Goal: Information Seeking & Learning: Learn about a topic

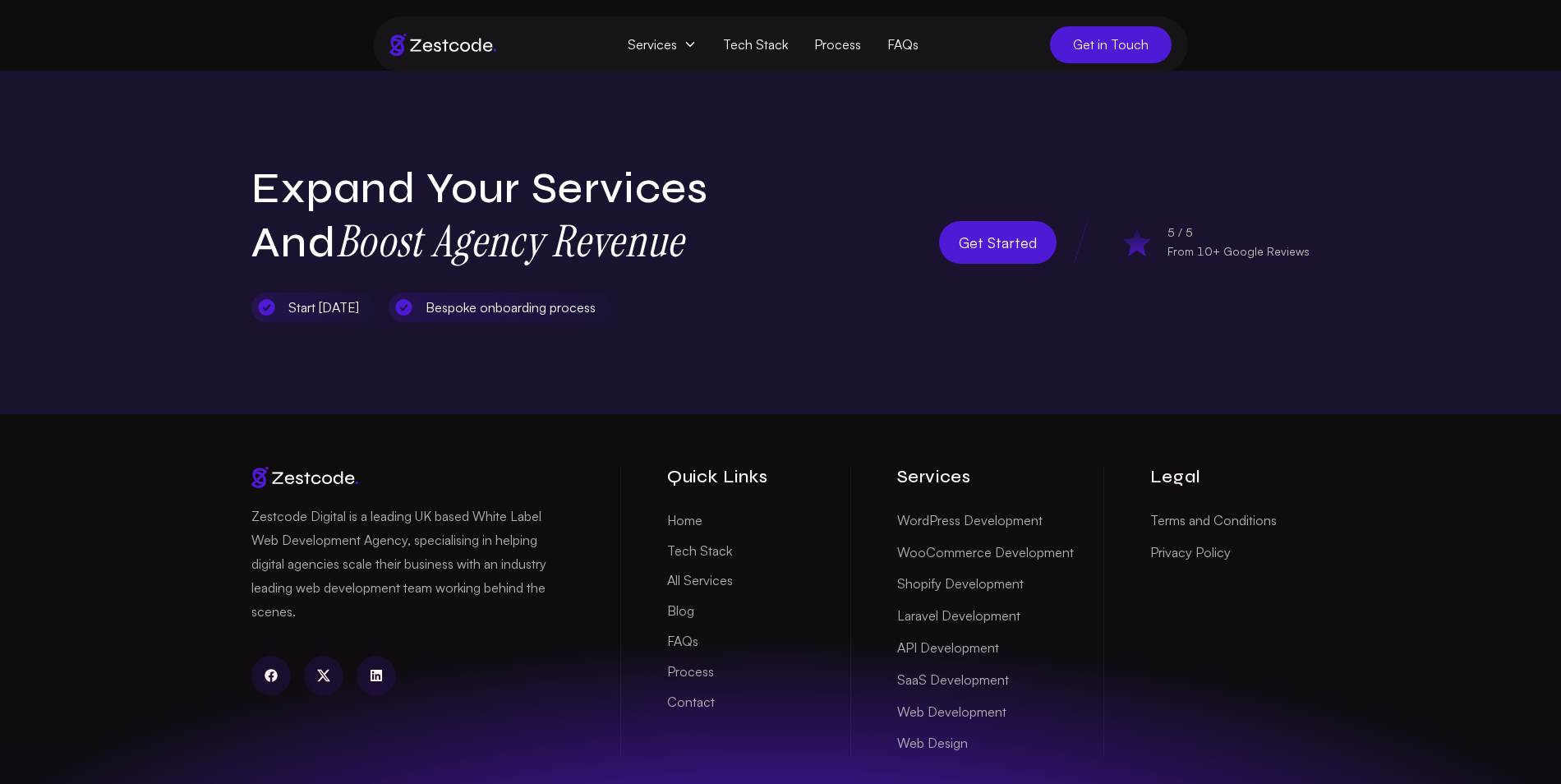
scroll to position [5407, 0]
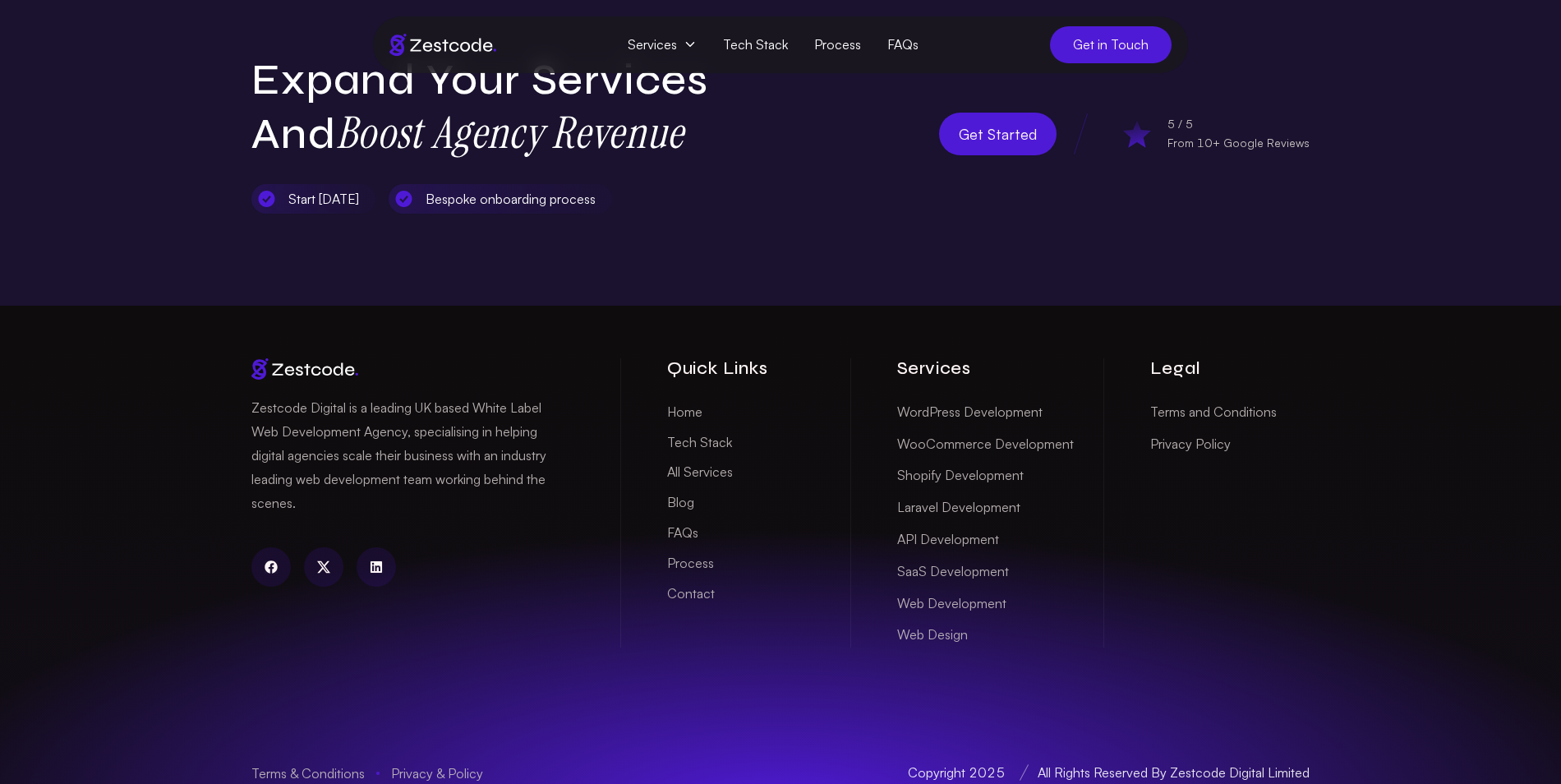
click at [681, 38] on span "Services" at bounding box center [662, 45] width 95 height 31
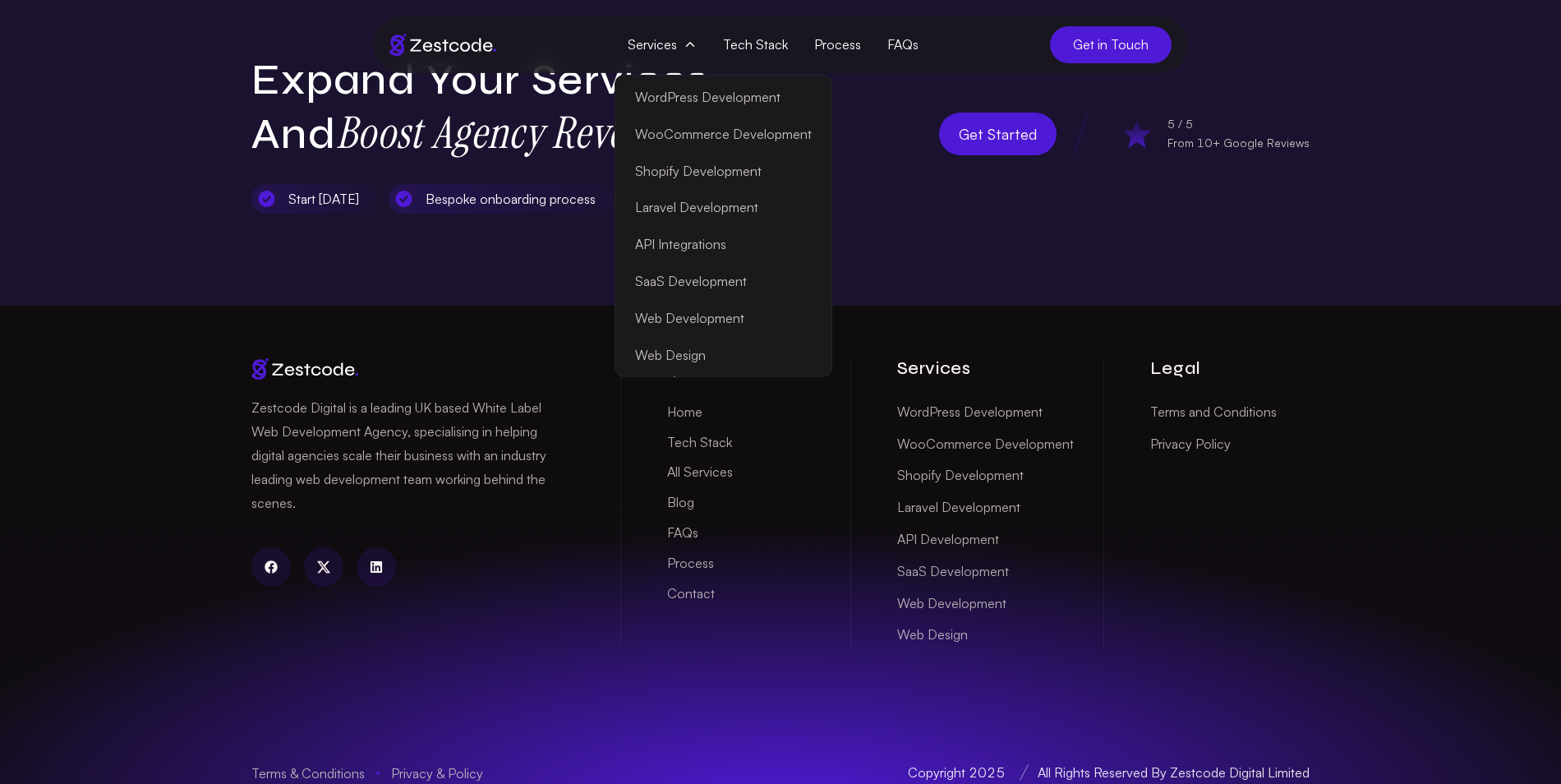
click at [1013, 204] on div "Expand Your Services and Boost Agency Revenue Start within 5 days Bespoke onboa…" at bounding box center [780, 134] width 1561 height 343
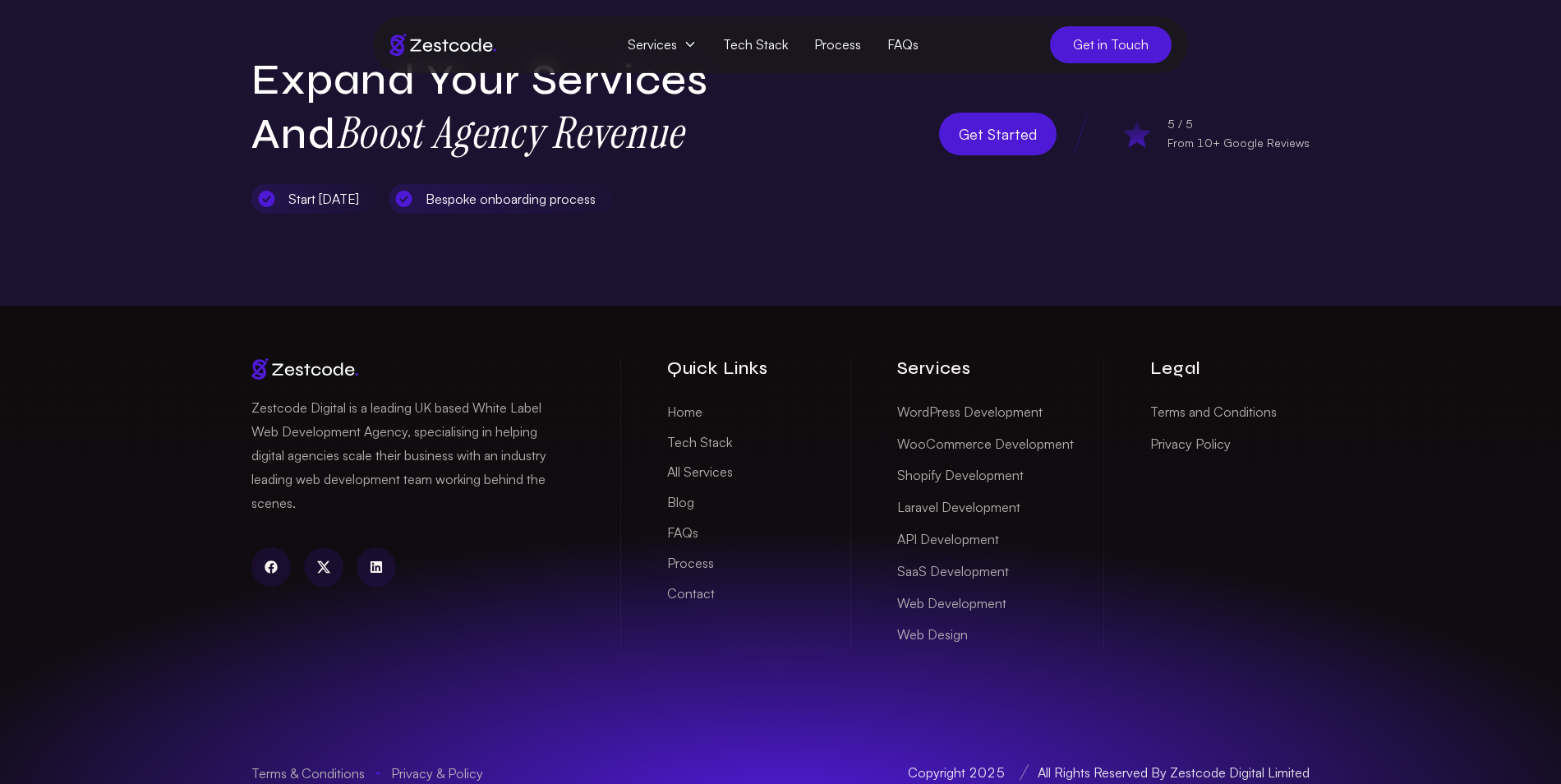
click at [946, 590] on link "Web Development" at bounding box center [951, 603] width 110 height 26
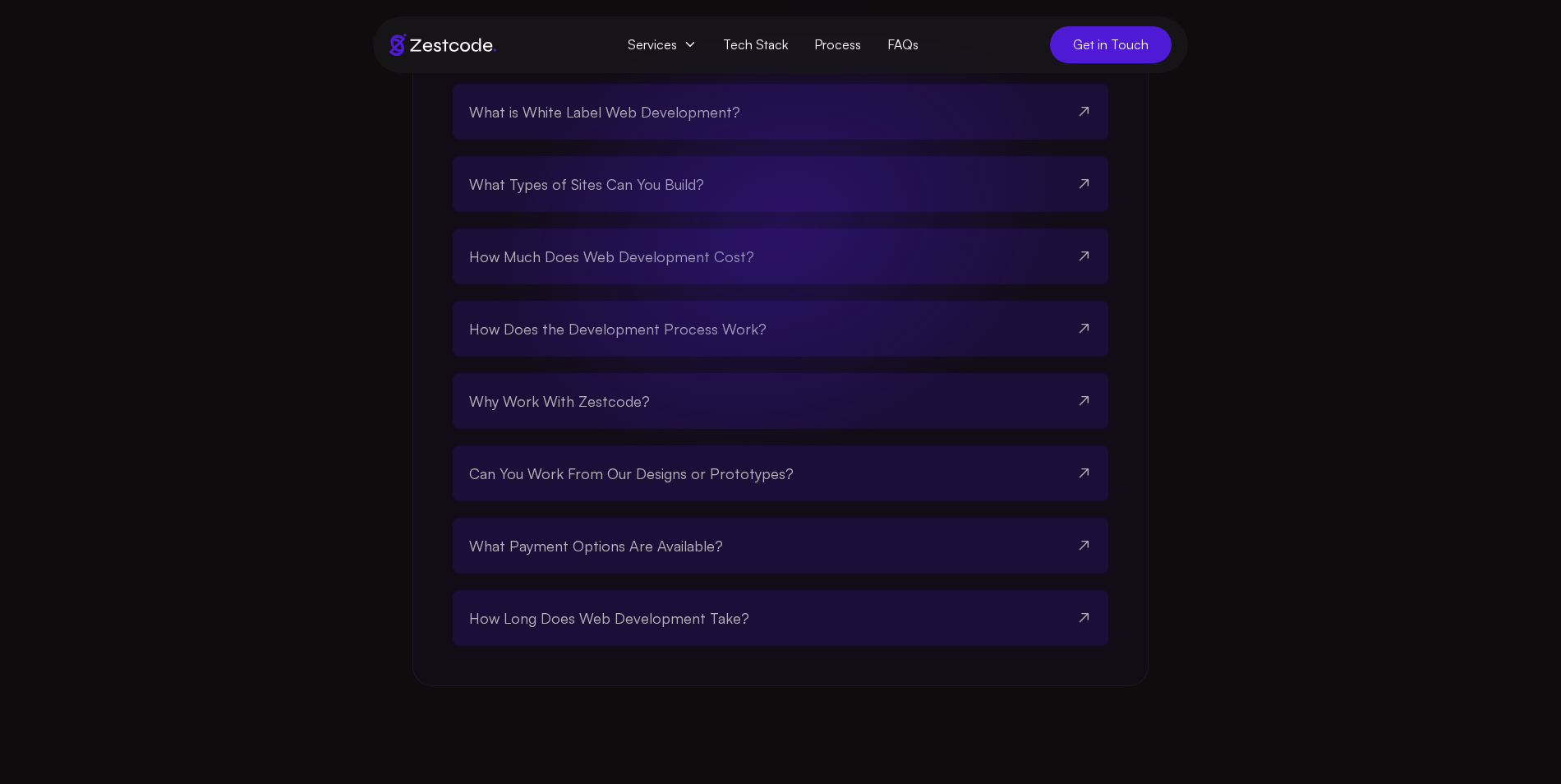
scroll to position [3173, 0]
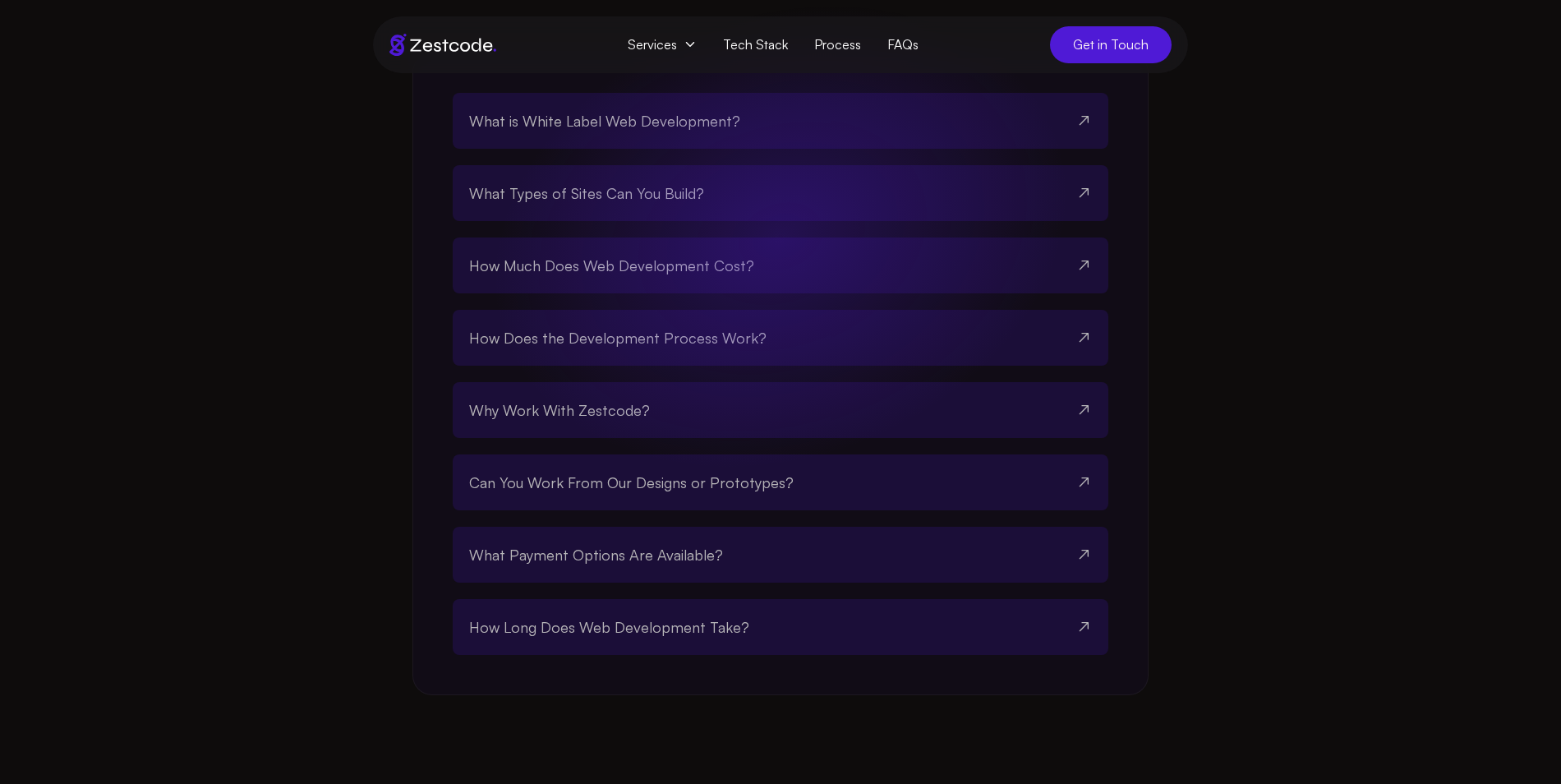
click at [726, 133] on span "What is White Label Web Development?" at bounding box center [605, 121] width 271 height 23
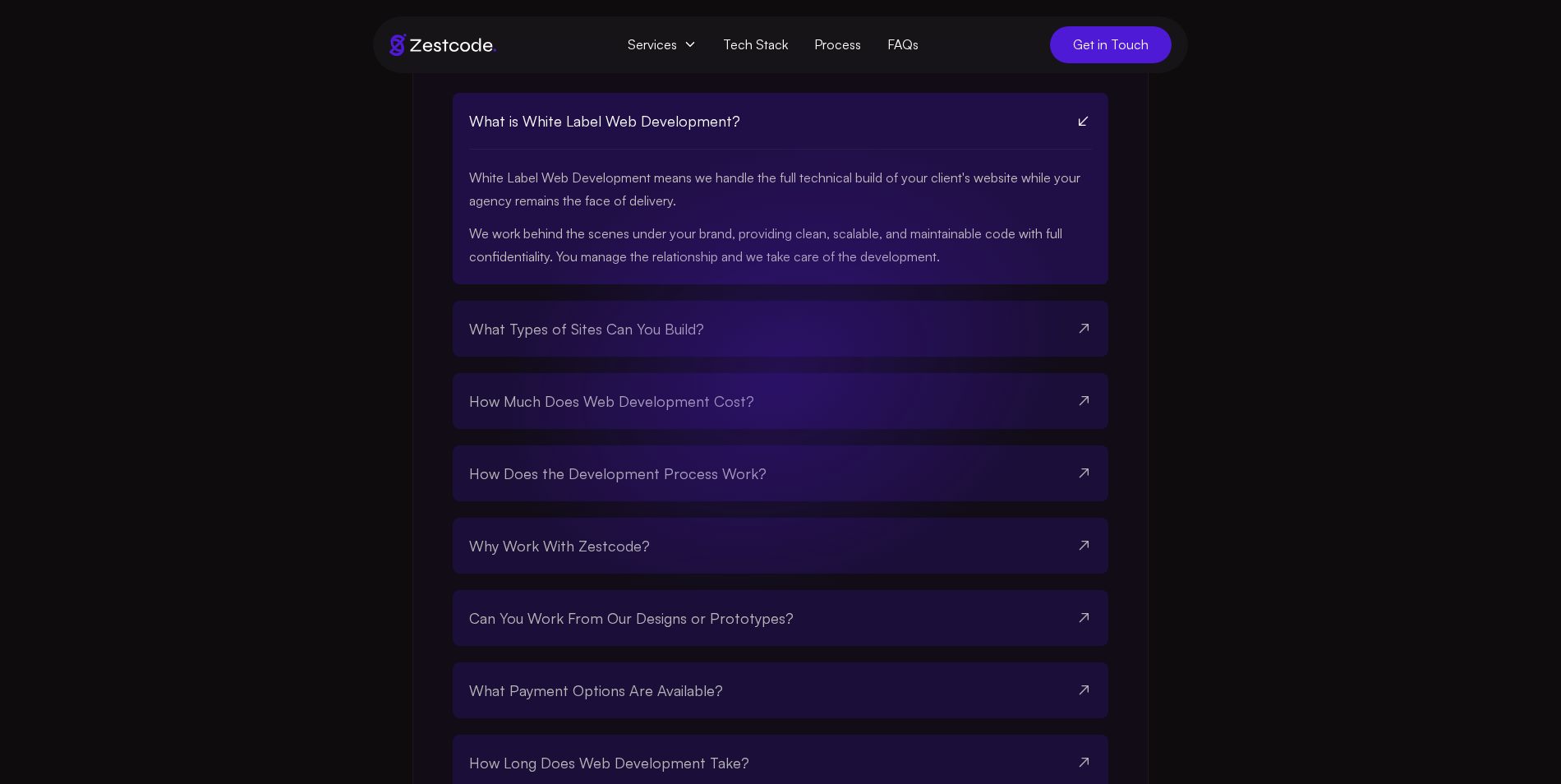
click at [726, 133] on span "What is White Label Web Development?" at bounding box center [605, 121] width 271 height 23
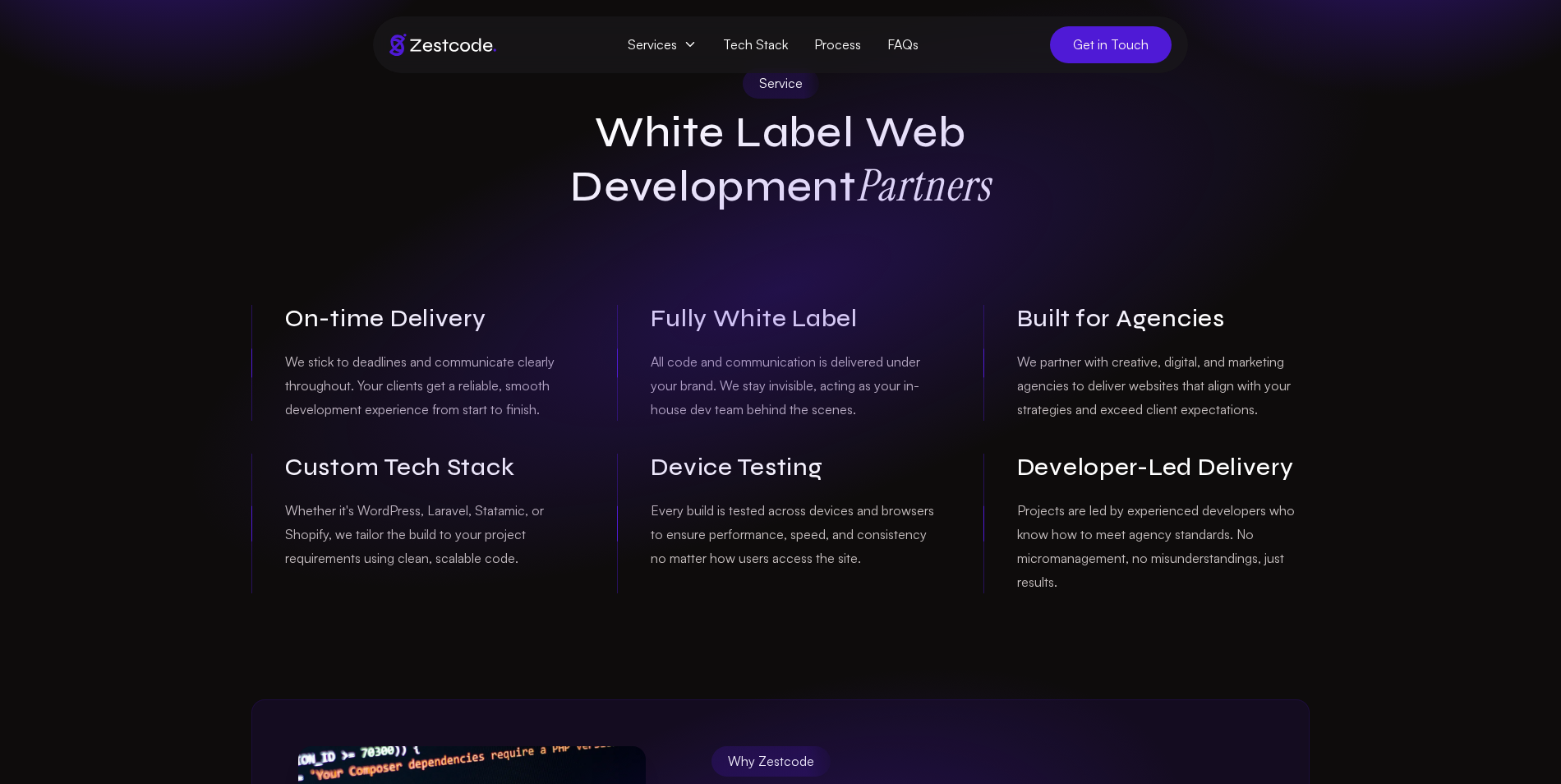
scroll to position [0, 0]
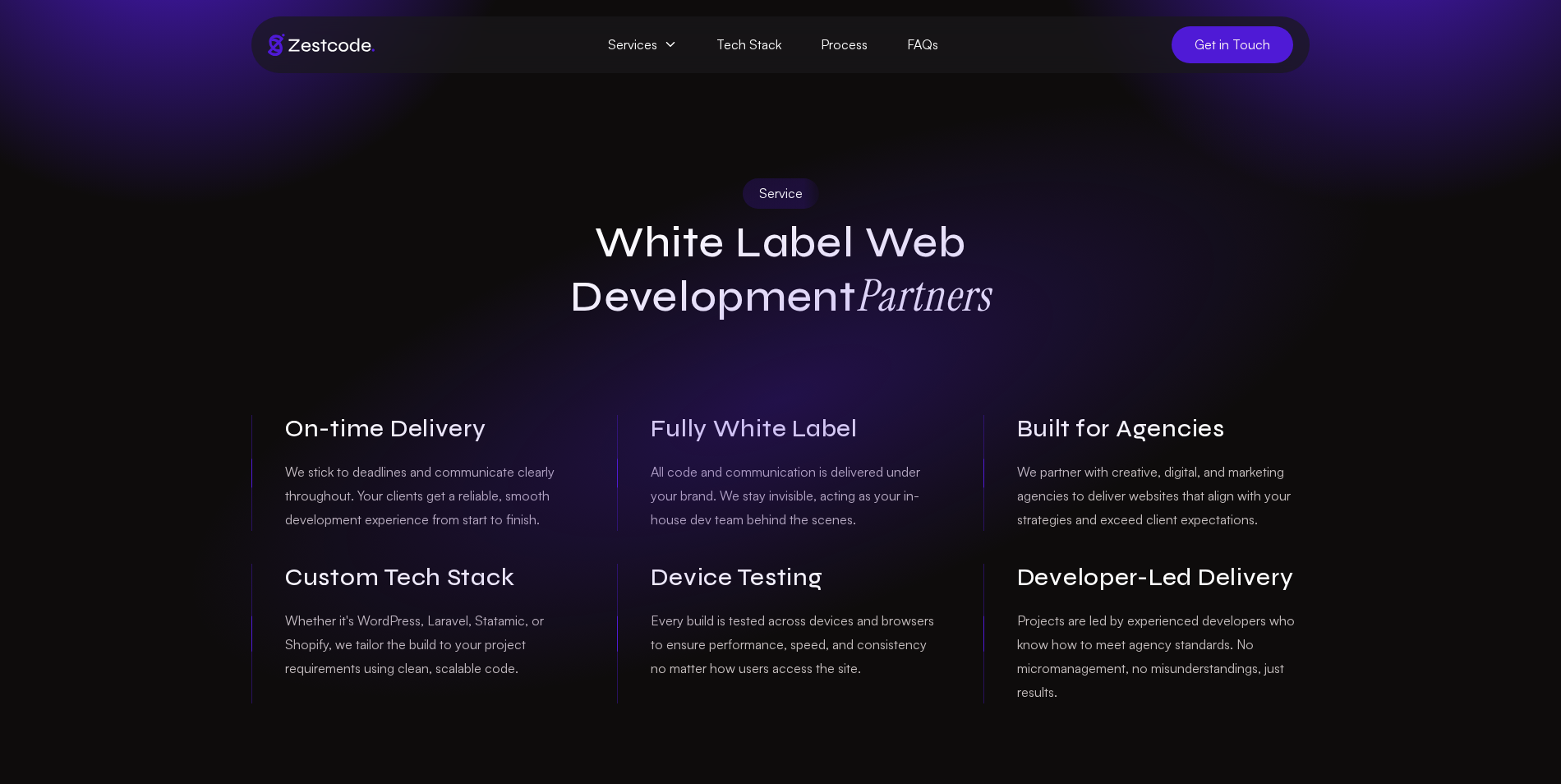
click at [832, 32] on link "Process" at bounding box center [844, 45] width 86 height 37
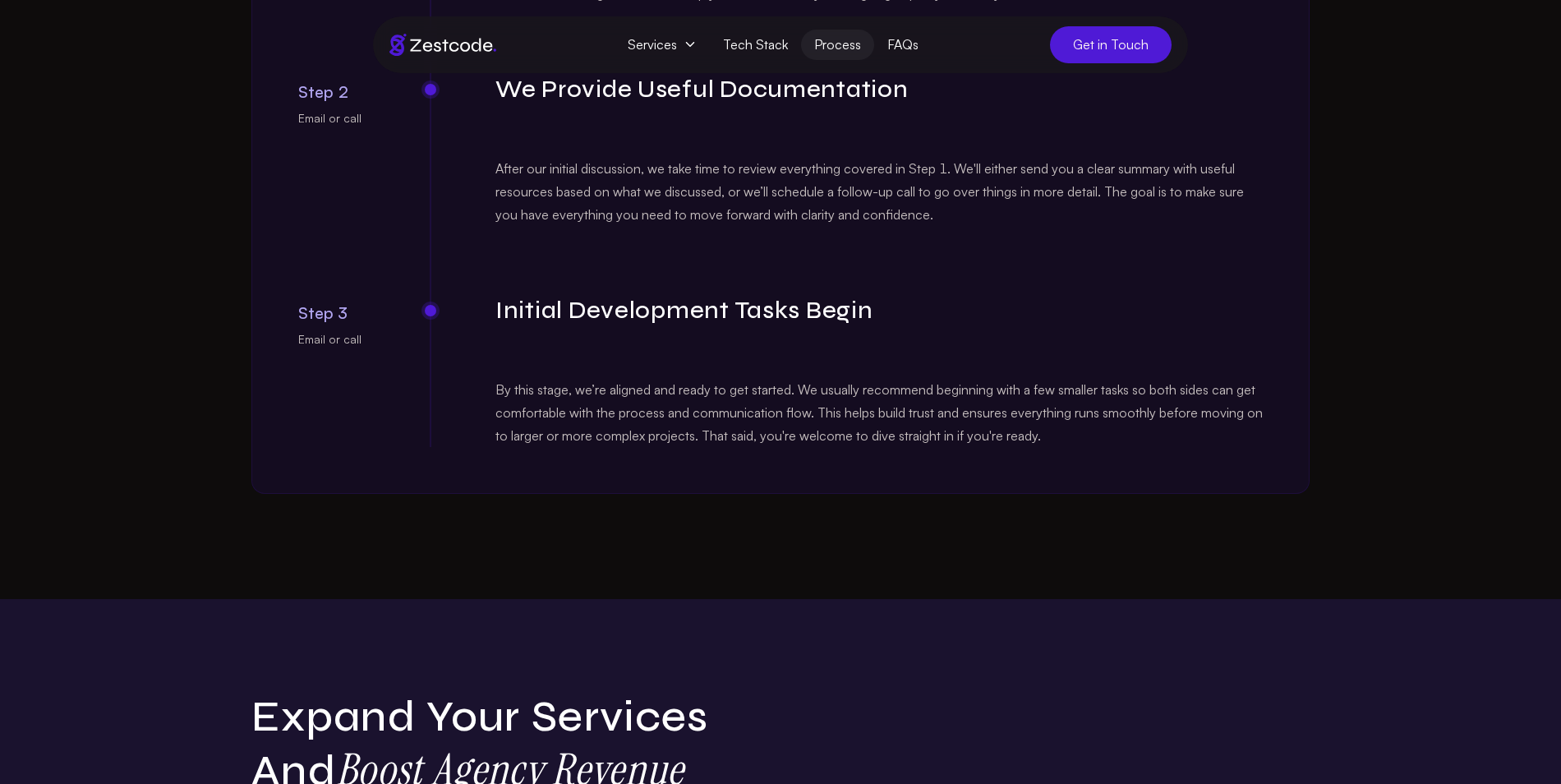
scroll to position [536, 0]
click at [775, 45] on link "Tech Stack" at bounding box center [756, 45] width 92 height 31
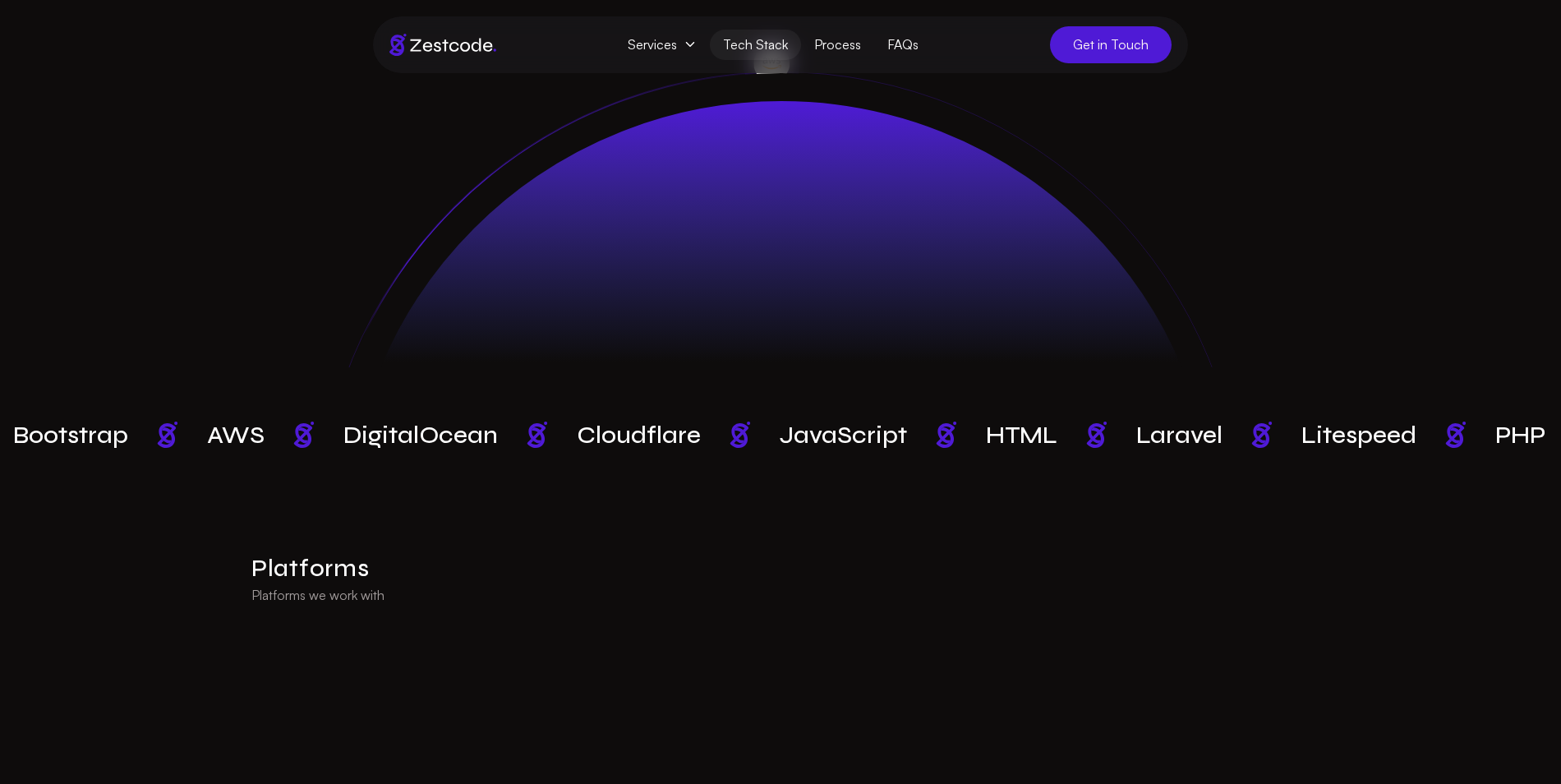
scroll to position [320, 0]
click at [648, 43] on span "Services" at bounding box center [662, 45] width 95 height 31
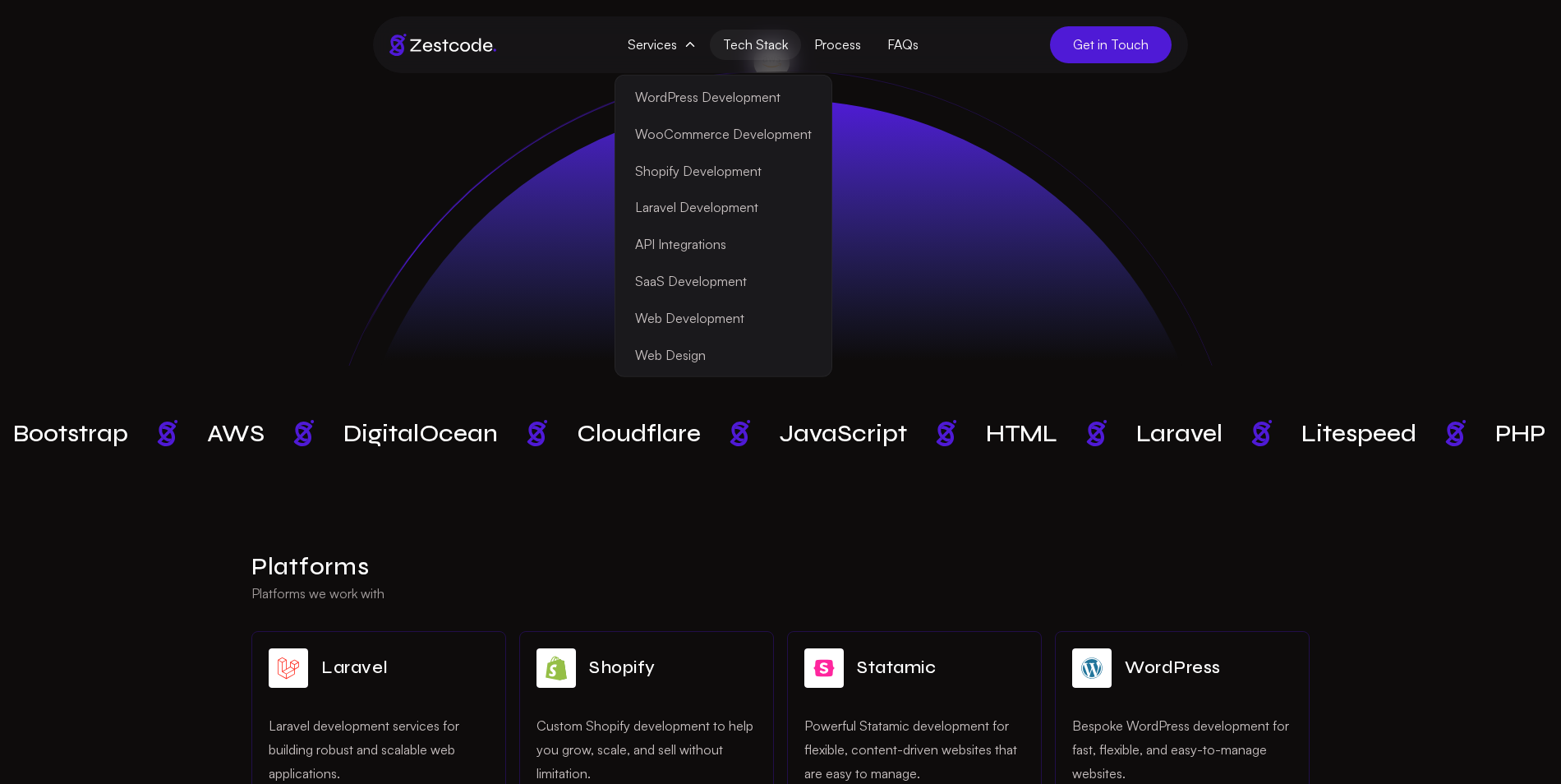
click at [725, 352] on link "Web Design" at bounding box center [723, 354] width 210 height 37
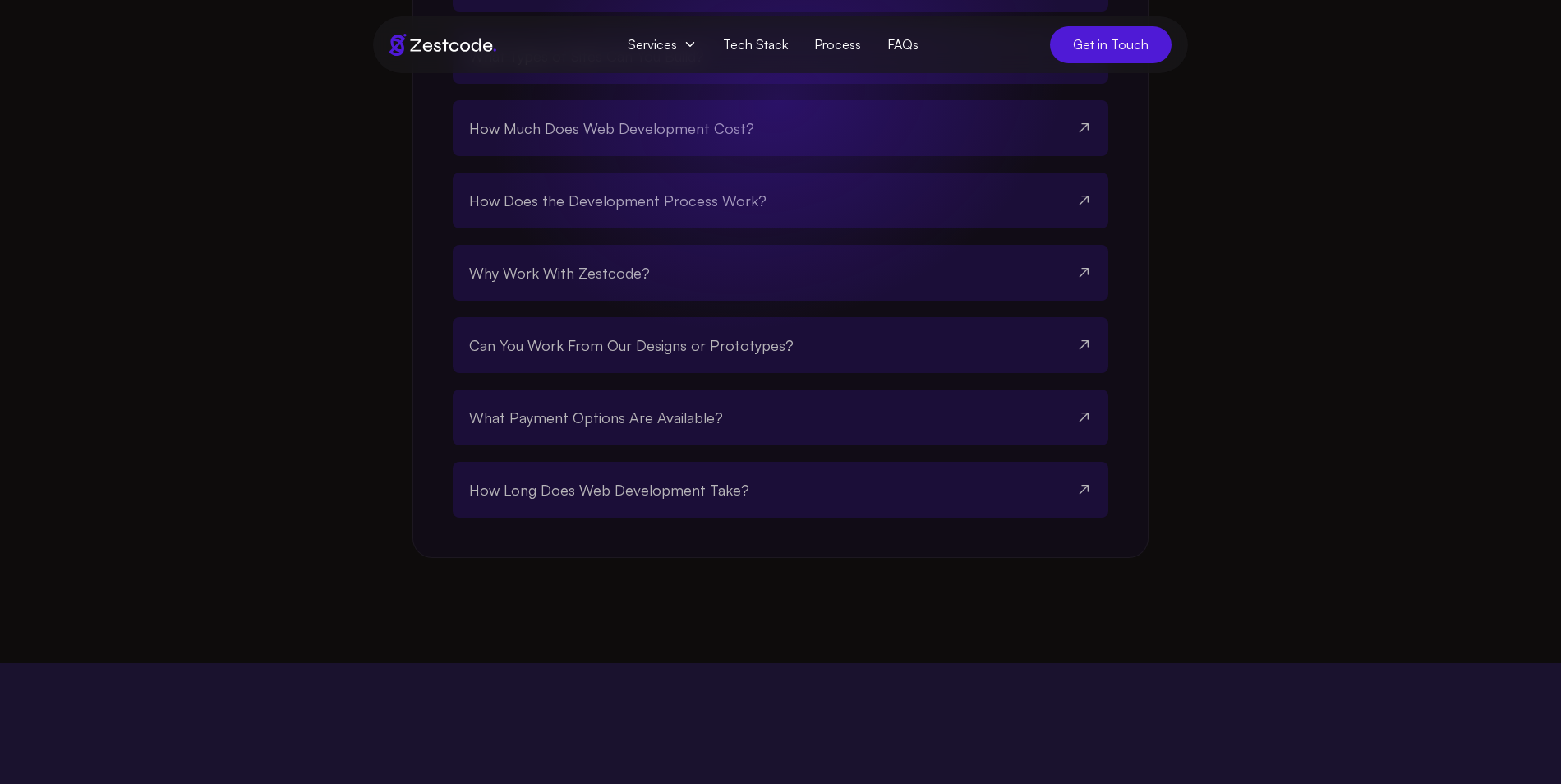
scroll to position [3315, 0]
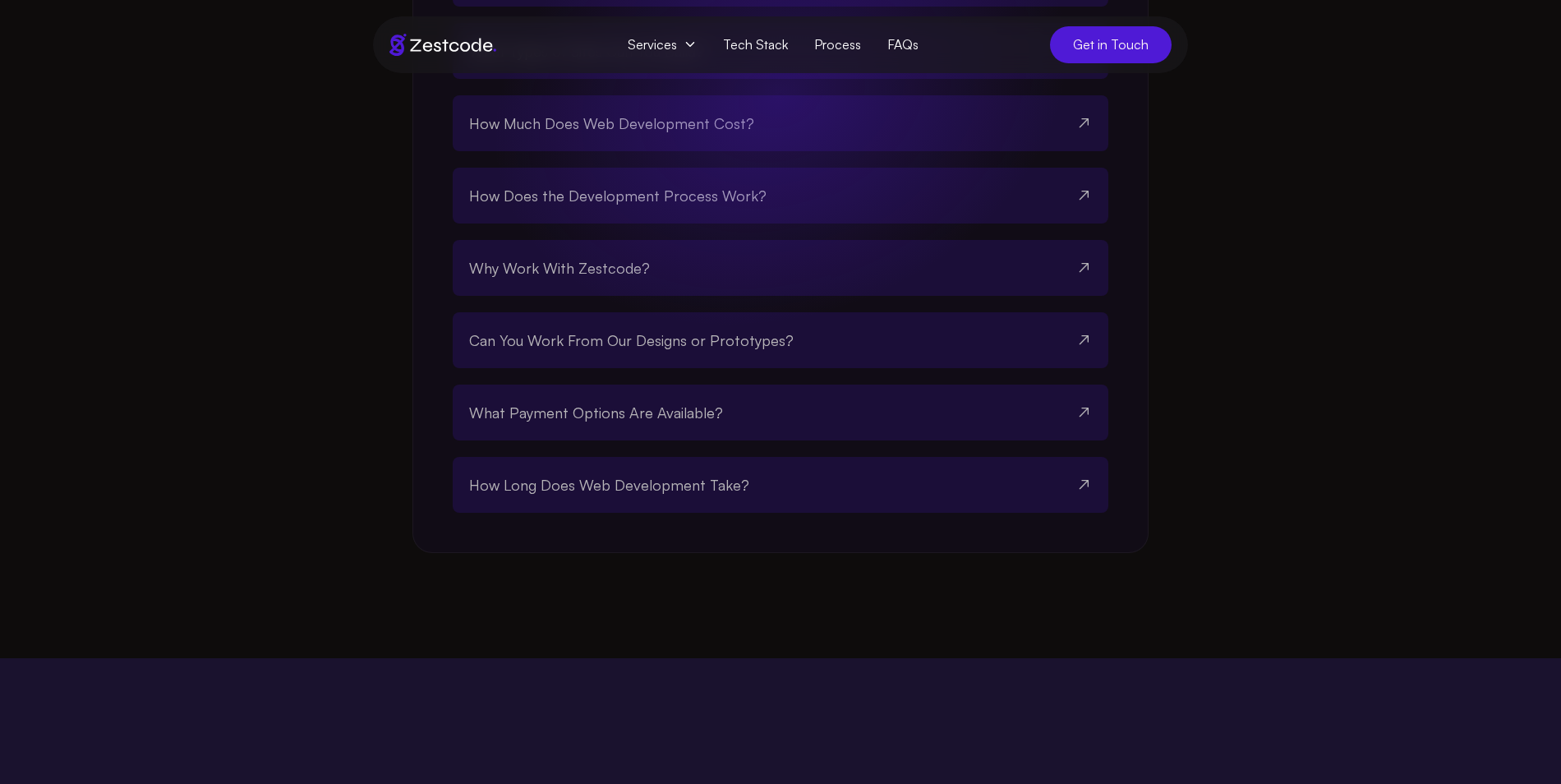
click at [810, 223] on button "How Does the Development Process Work?" at bounding box center [780, 196] width 623 height 56
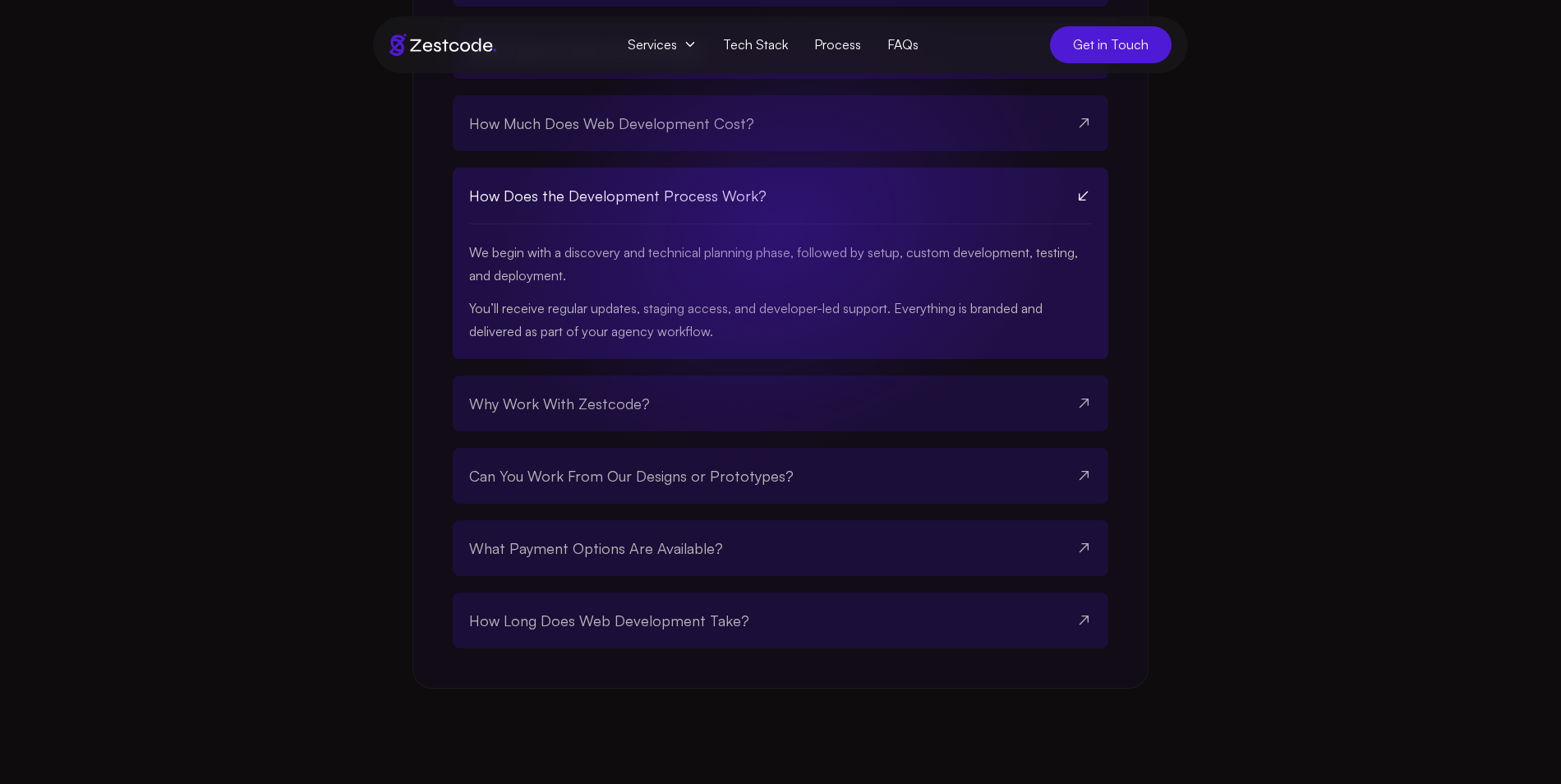
click at [810, 224] on button "How Does the Development Process Work?" at bounding box center [780, 196] width 623 height 56
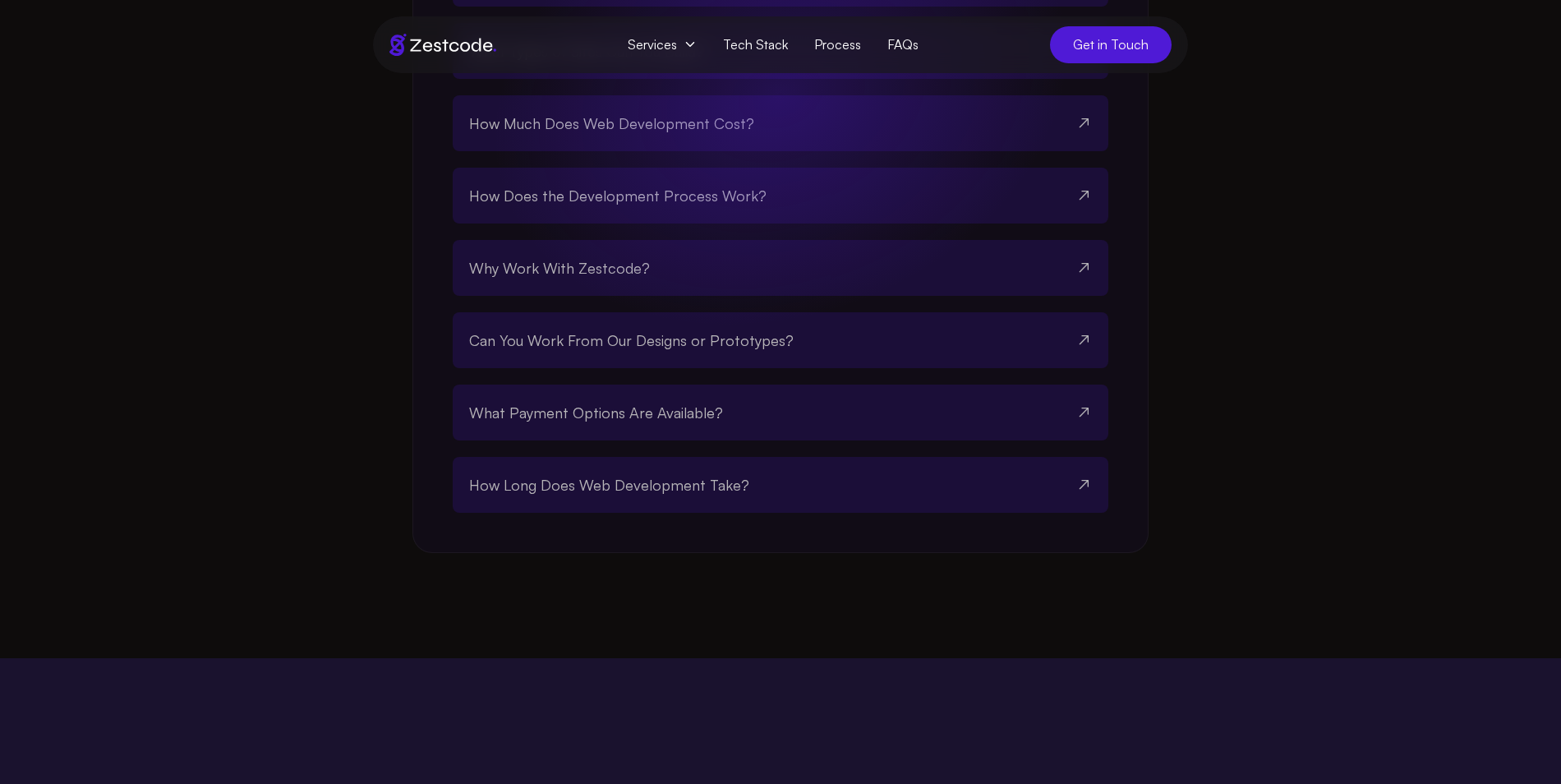
click at [838, 208] on div "What is White Label Web Development? White Label Web Development means we handl…" at bounding box center [780, 231] width 656 height 562
click at [849, 151] on button "How Much Does Web Development Cost?" at bounding box center [780, 123] width 623 height 56
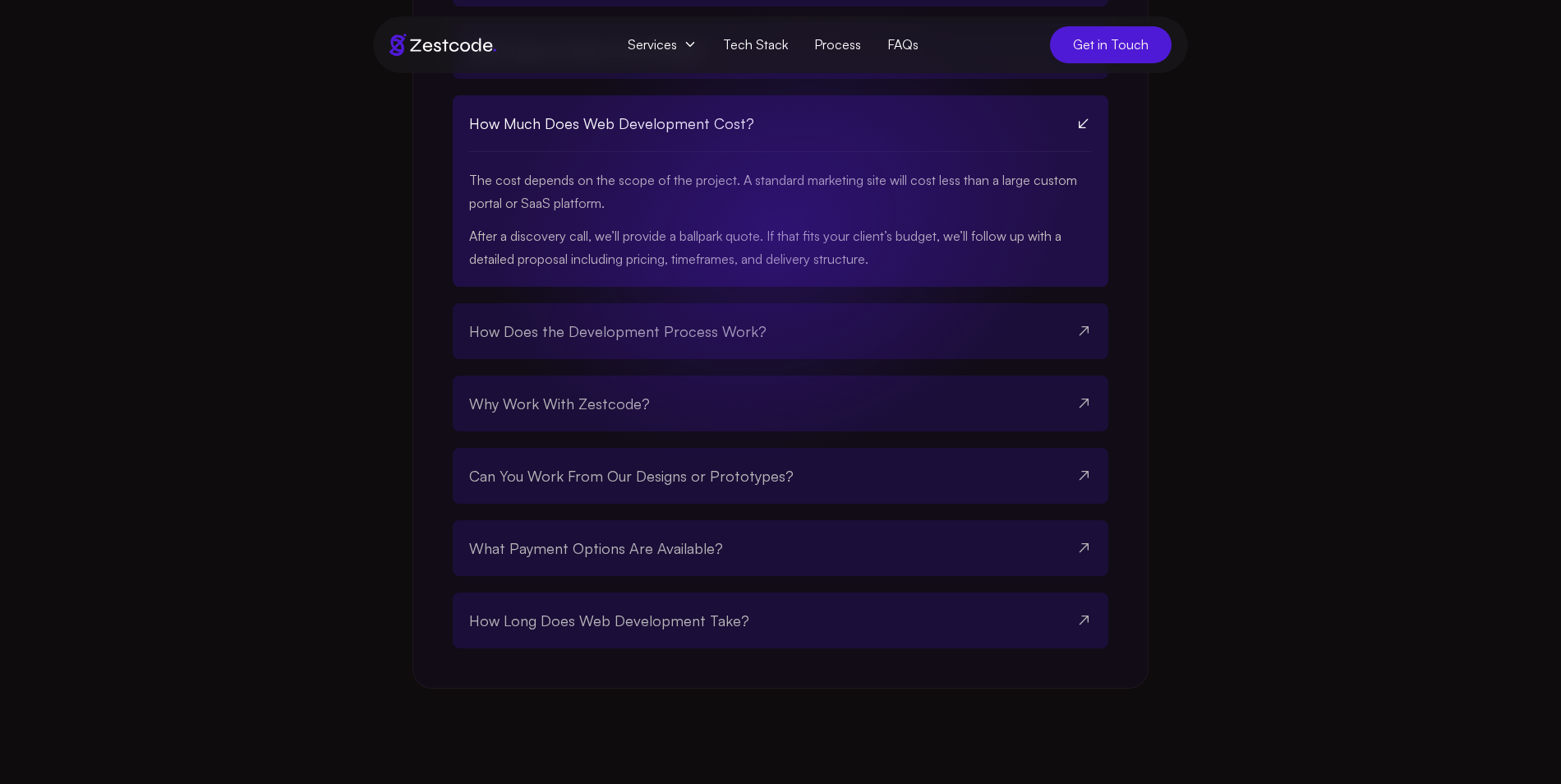
click at [849, 152] on button "How Much Does Web Development Cost?" at bounding box center [780, 123] width 623 height 56
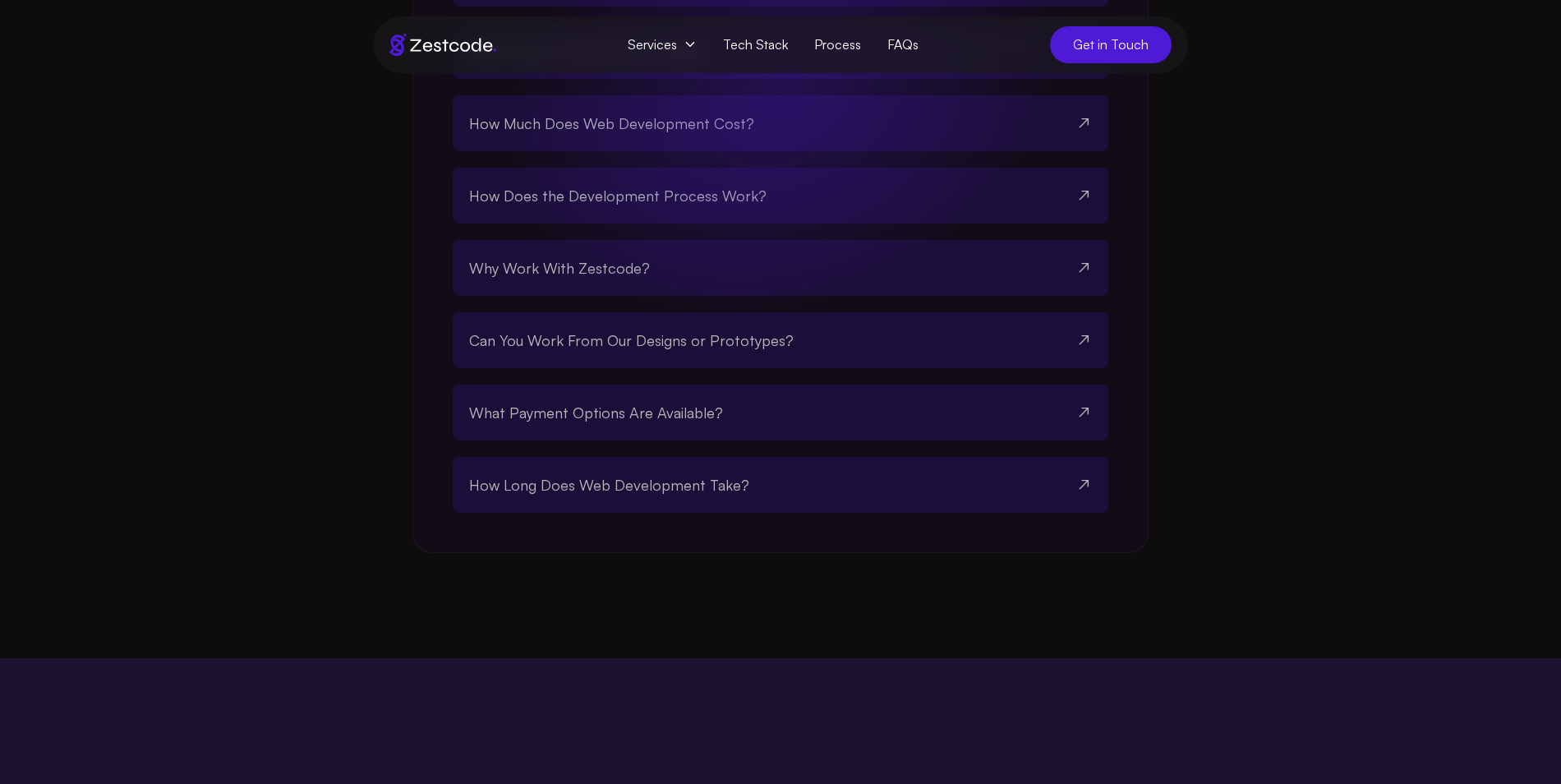
click at [780, 296] on button "Why Work With Zestcode?" at bounding box center [780, 267] width 623 height 56
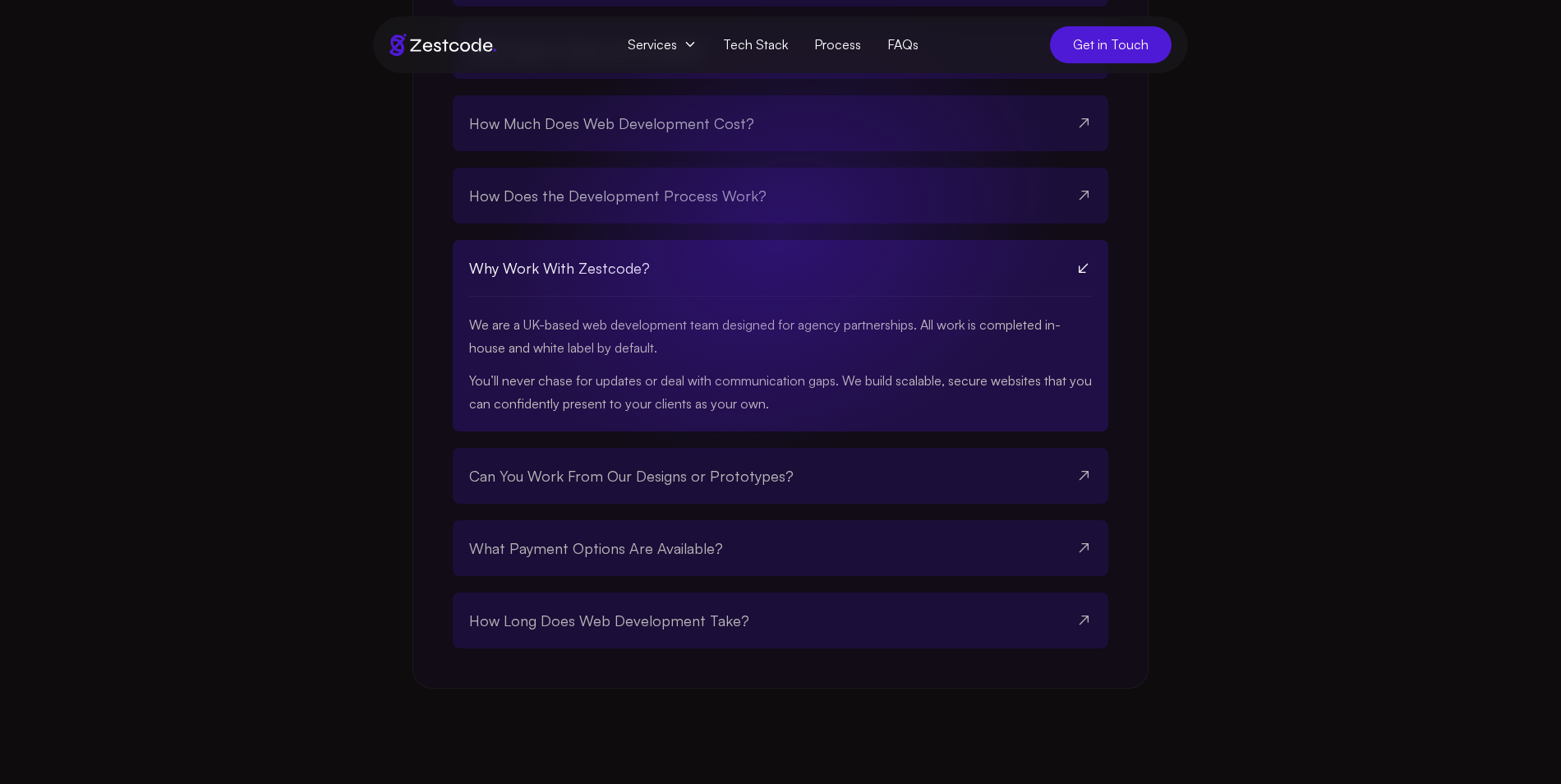
click at [838, 297] on button "Why Work With Zestcode?" at bounding box center [780, 267] width 623 height 56
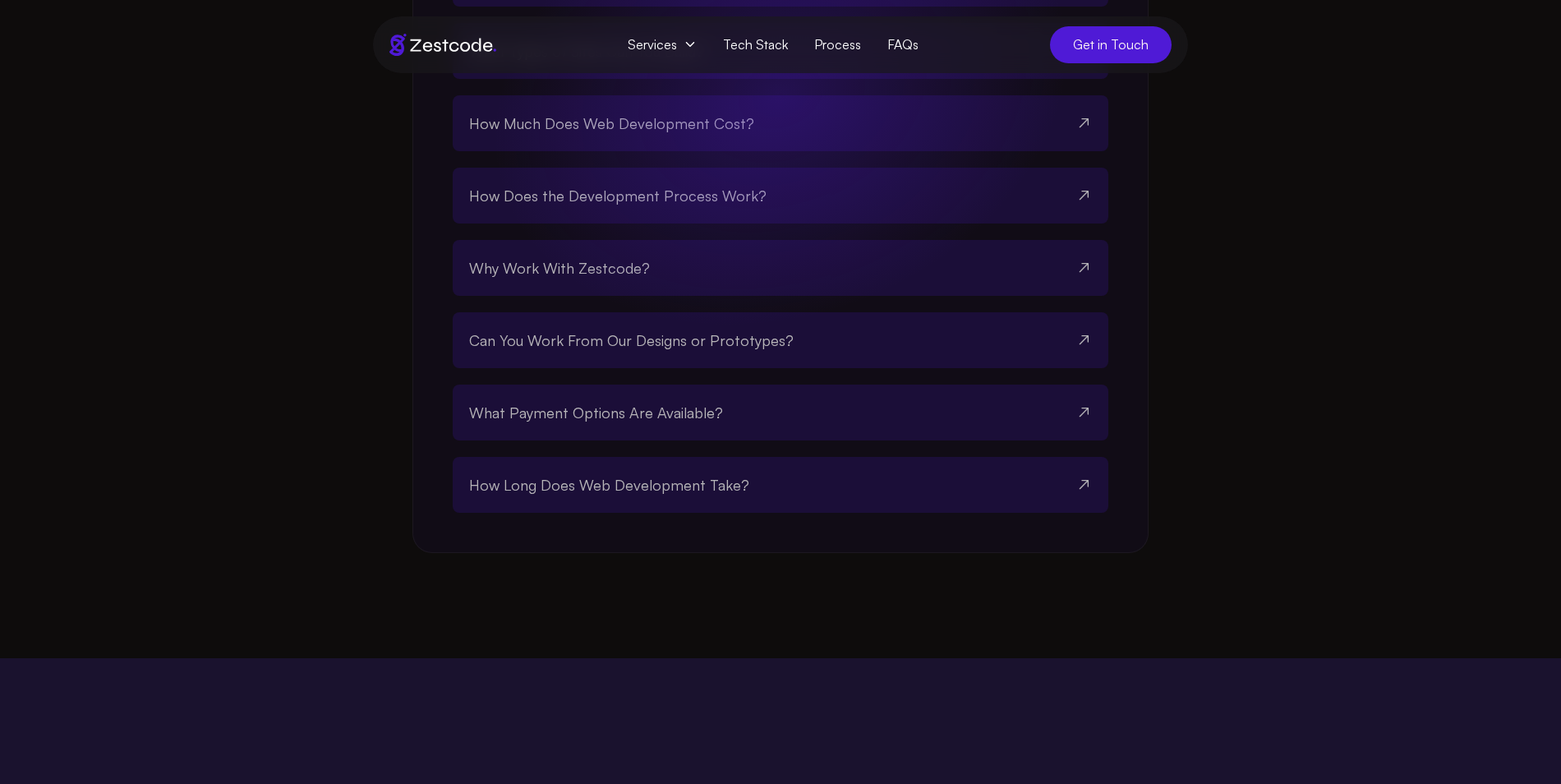
click at [801, 368] on button "Can You Work From Our Designs or Prototypes?" at bounding box center [780, 340] width 623 height 56
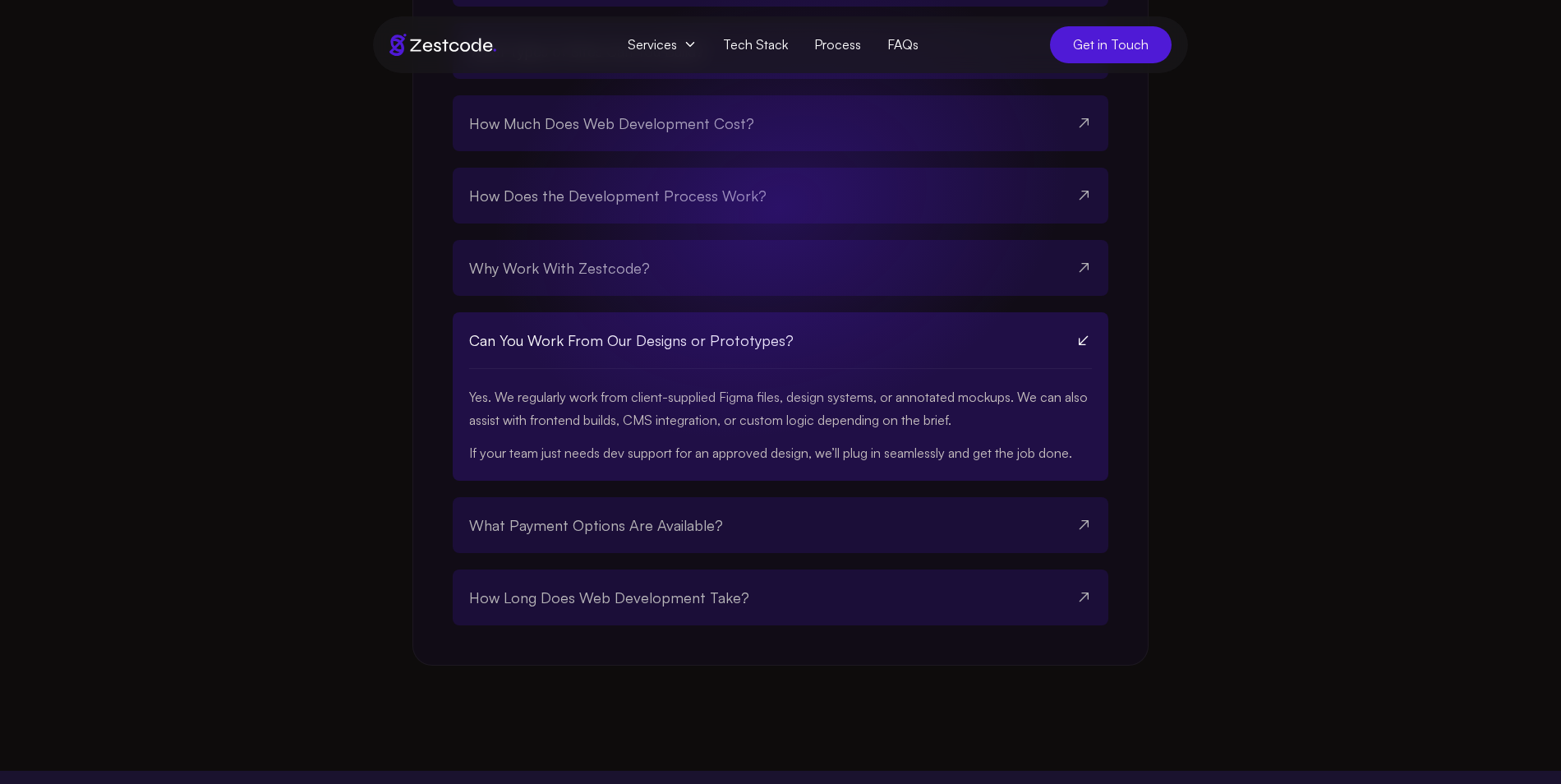
click at [801, 369] on button "Can You Work From Our Designs or Prototypes?" at bounding box center [780, 340] width 623 height 56
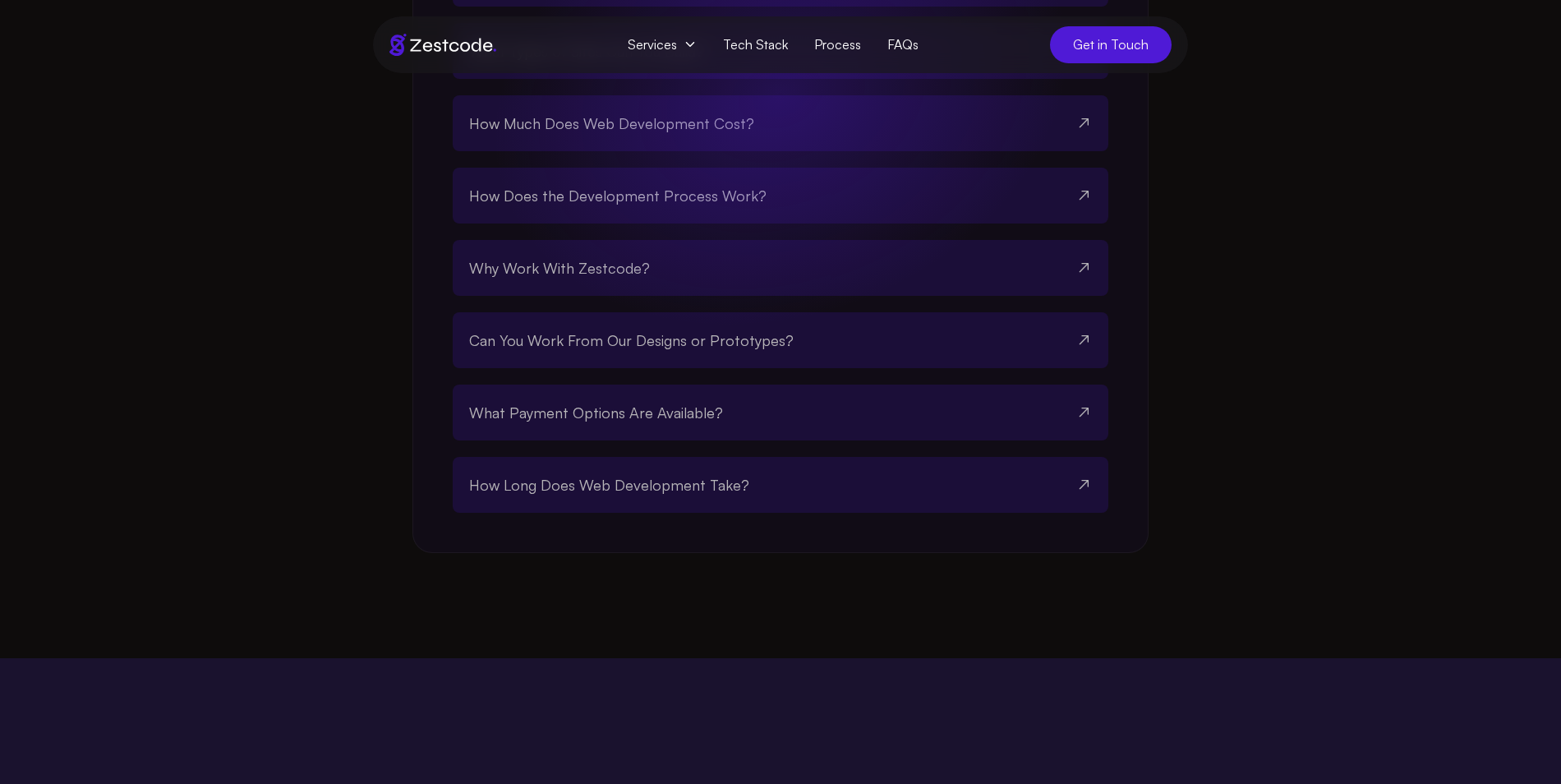
click at [737, 441] on button "What Payment Options Are Available?" at bounding box center [780, 412] width 623 height 56
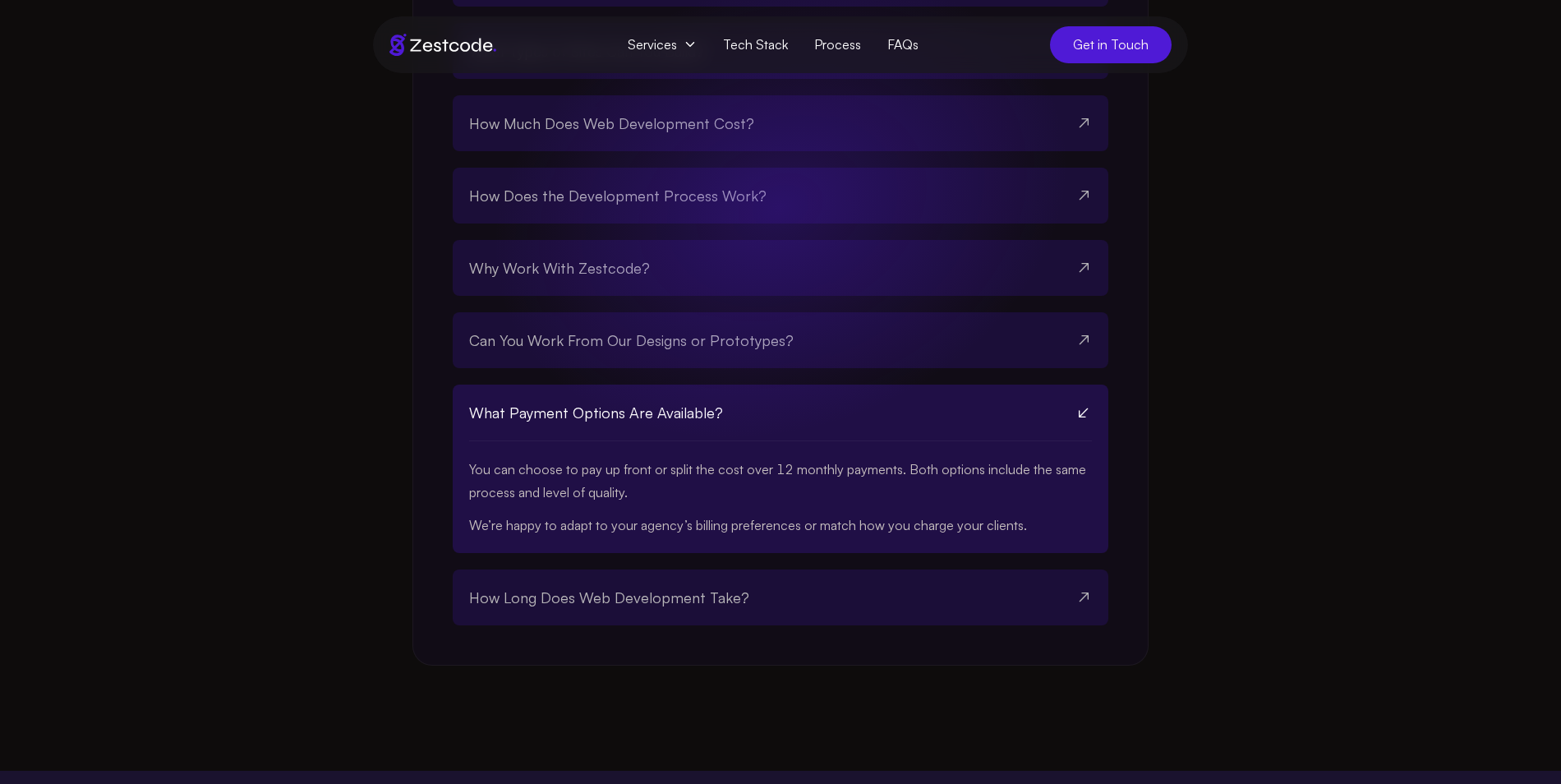
click at [737, 441] on button "What Payment Options Are Available?" at bounding box center [780, 412] width 623 height 56
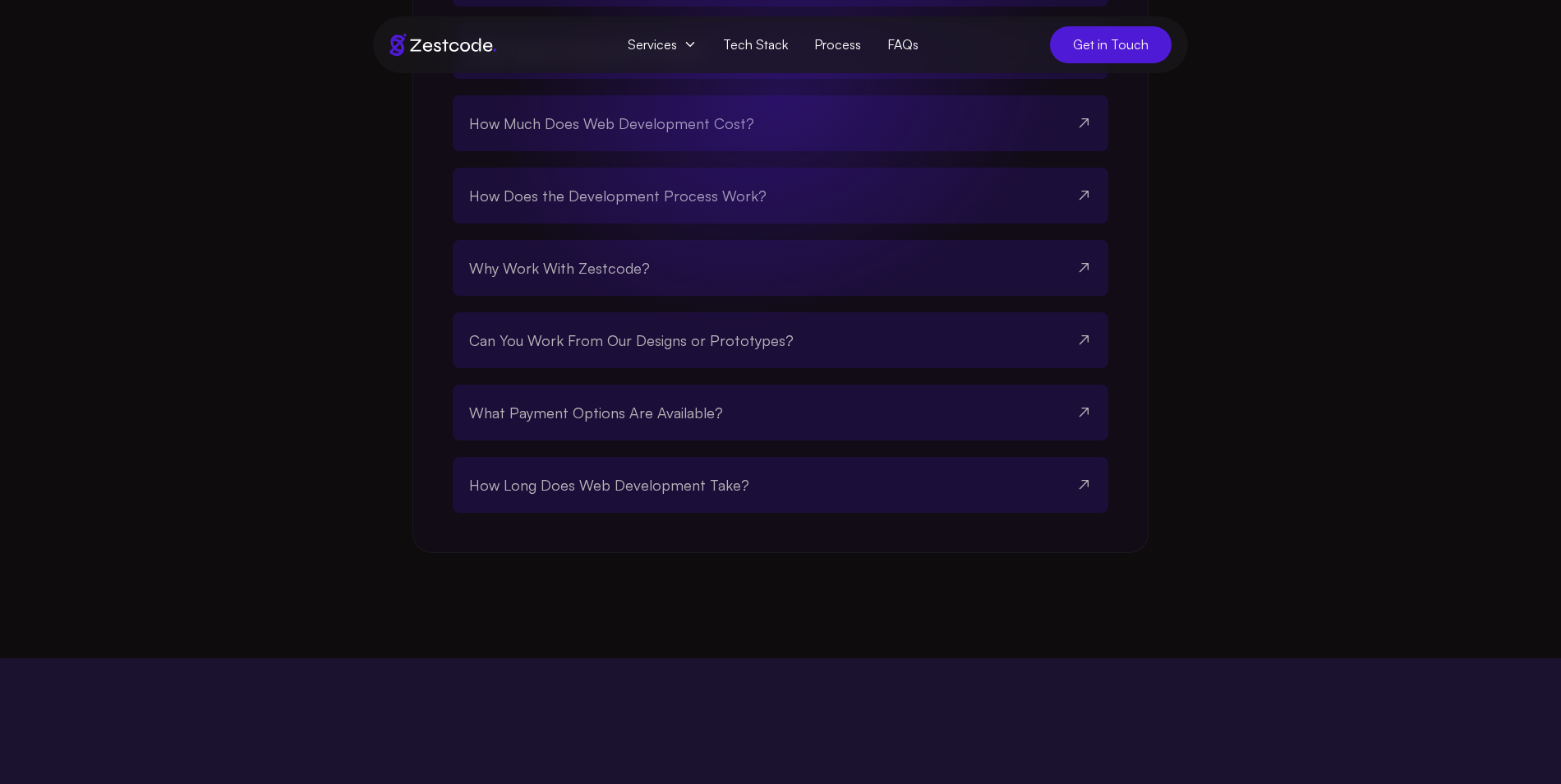
click at [701, 512] on button "How Long Does Web Development Take?" at bounding box center [780, 485] width 623 height 56
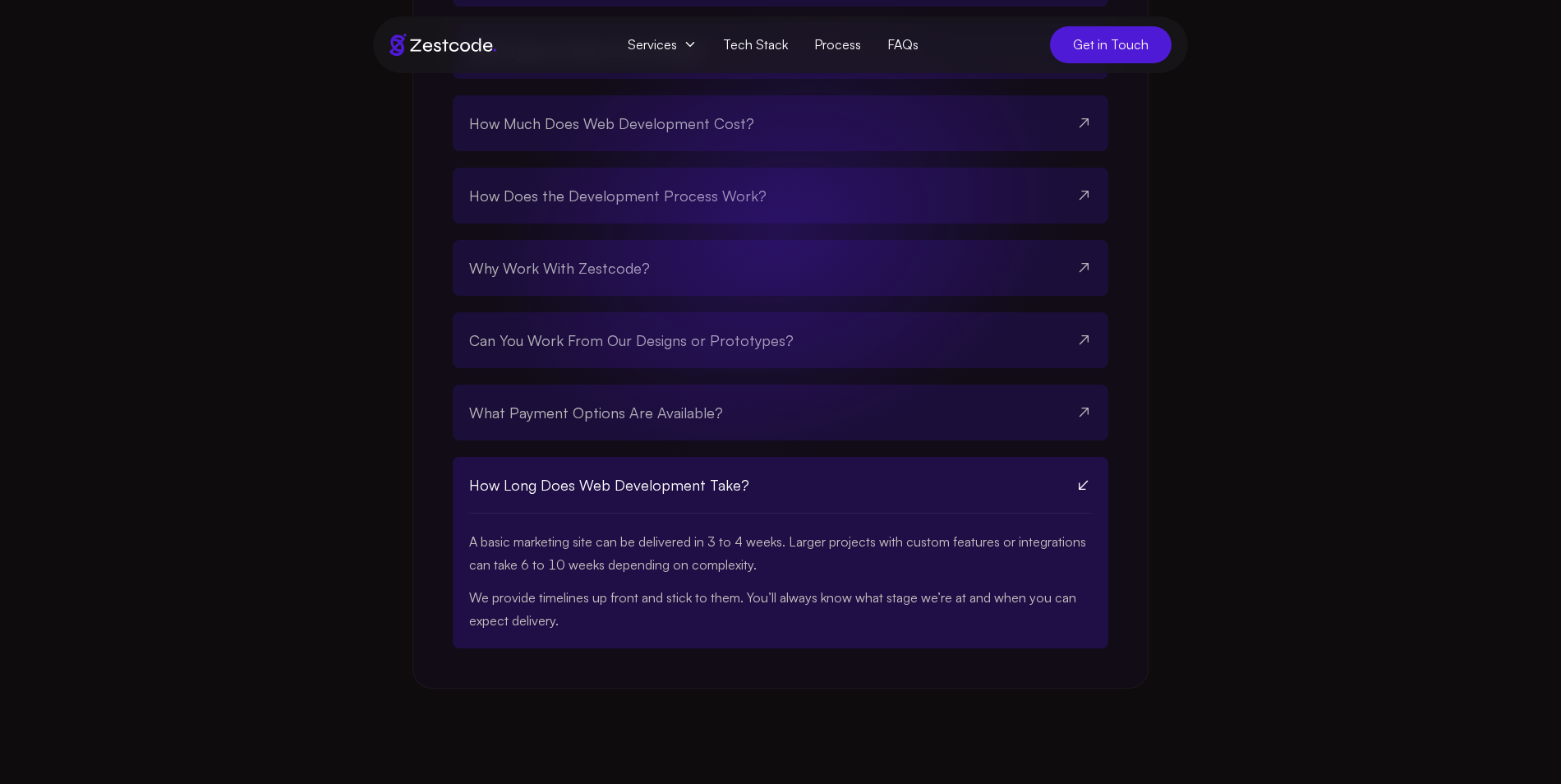
click at [1154, 38] on span "Get in Touch" at bounding box center [1111, 45] width 121 height 37
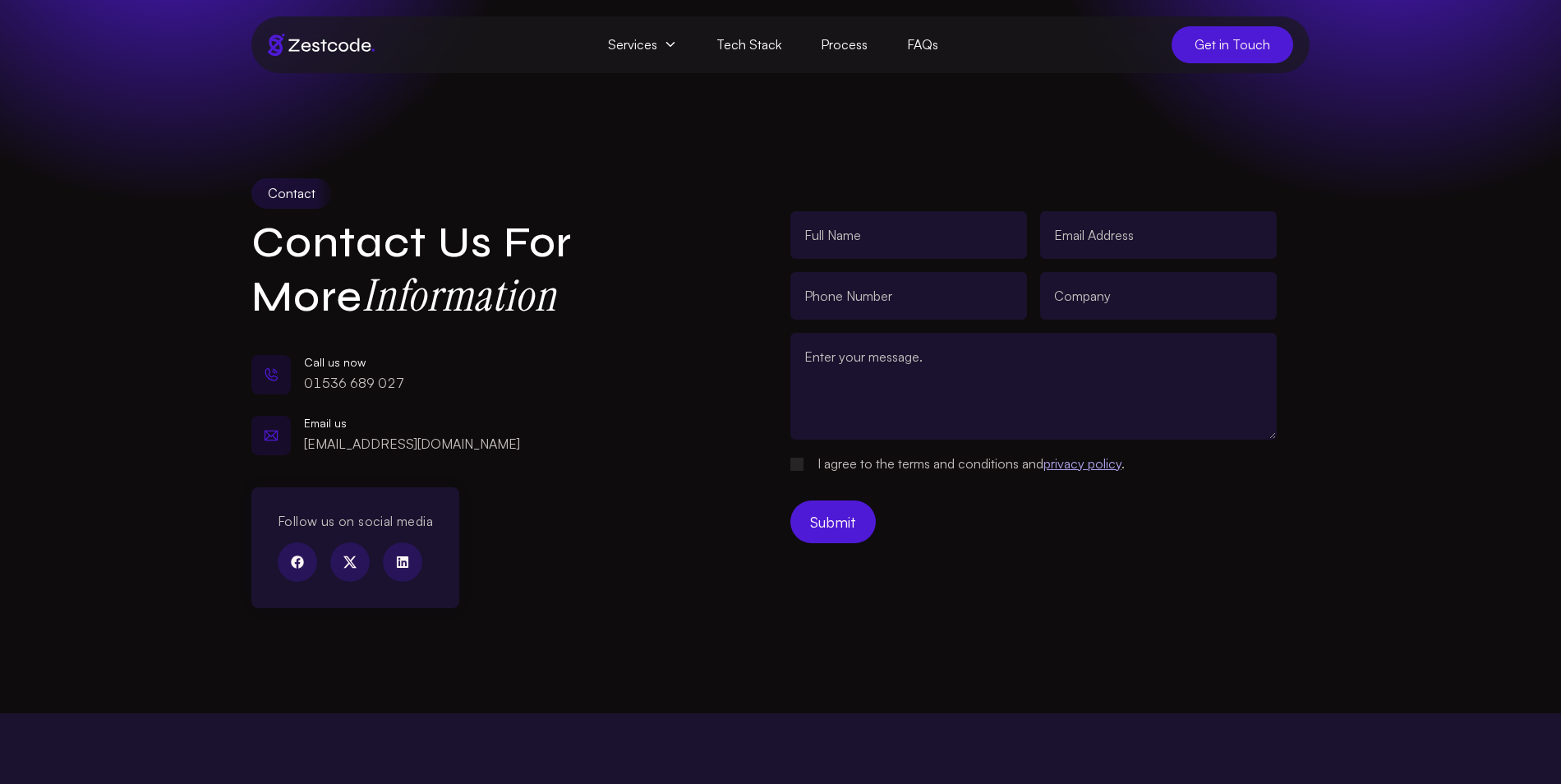
click at [1210, 38] on span "Get in Touch" at bounding box center [1232, 45] width 121 height 37
click at [302, 53] on img at bounding box center [322, 44] width 107 height 22
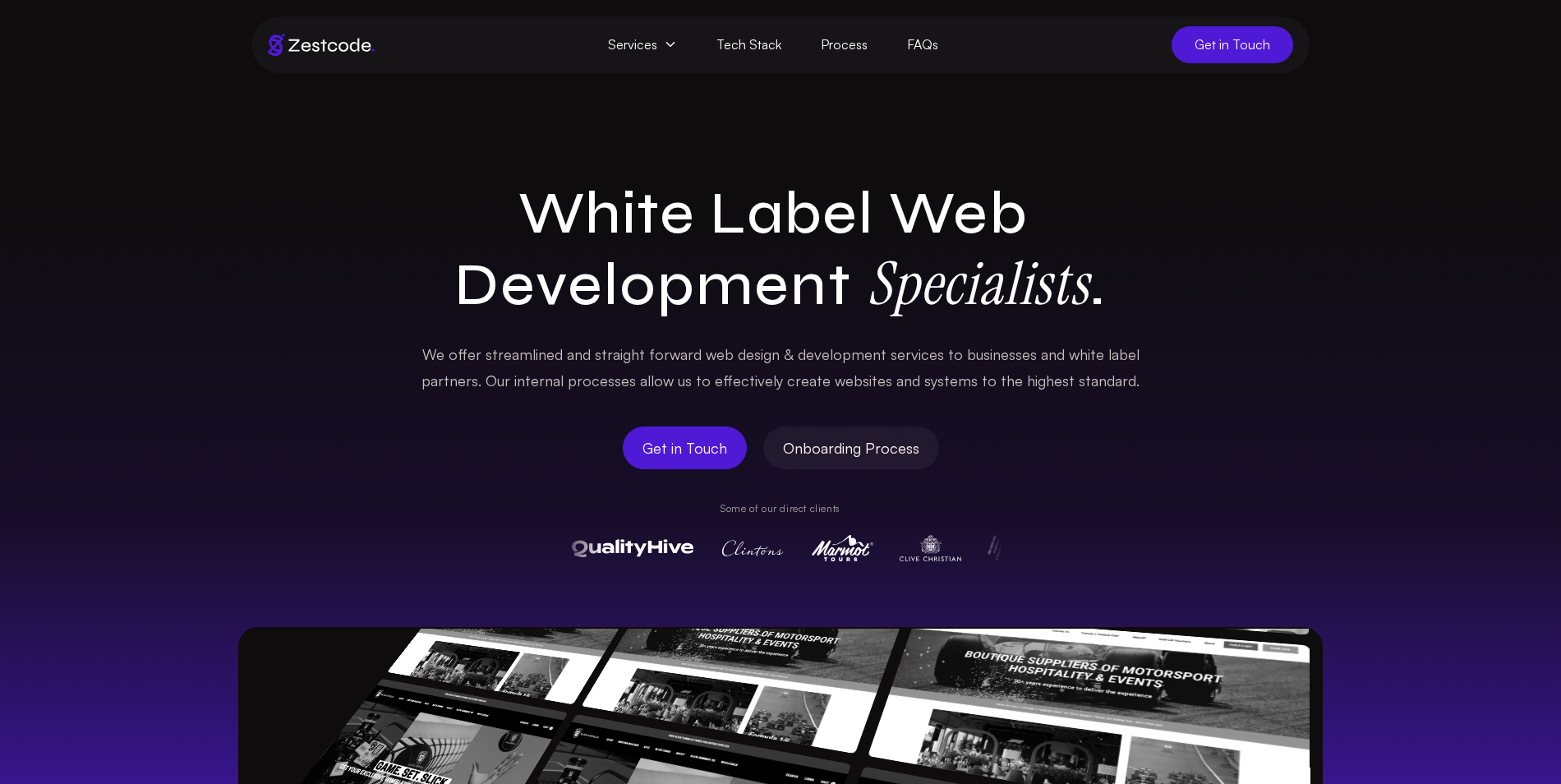
click at [702, 436] on span "Get in Touch" at bounding box center [684, 447] width 85 height 23
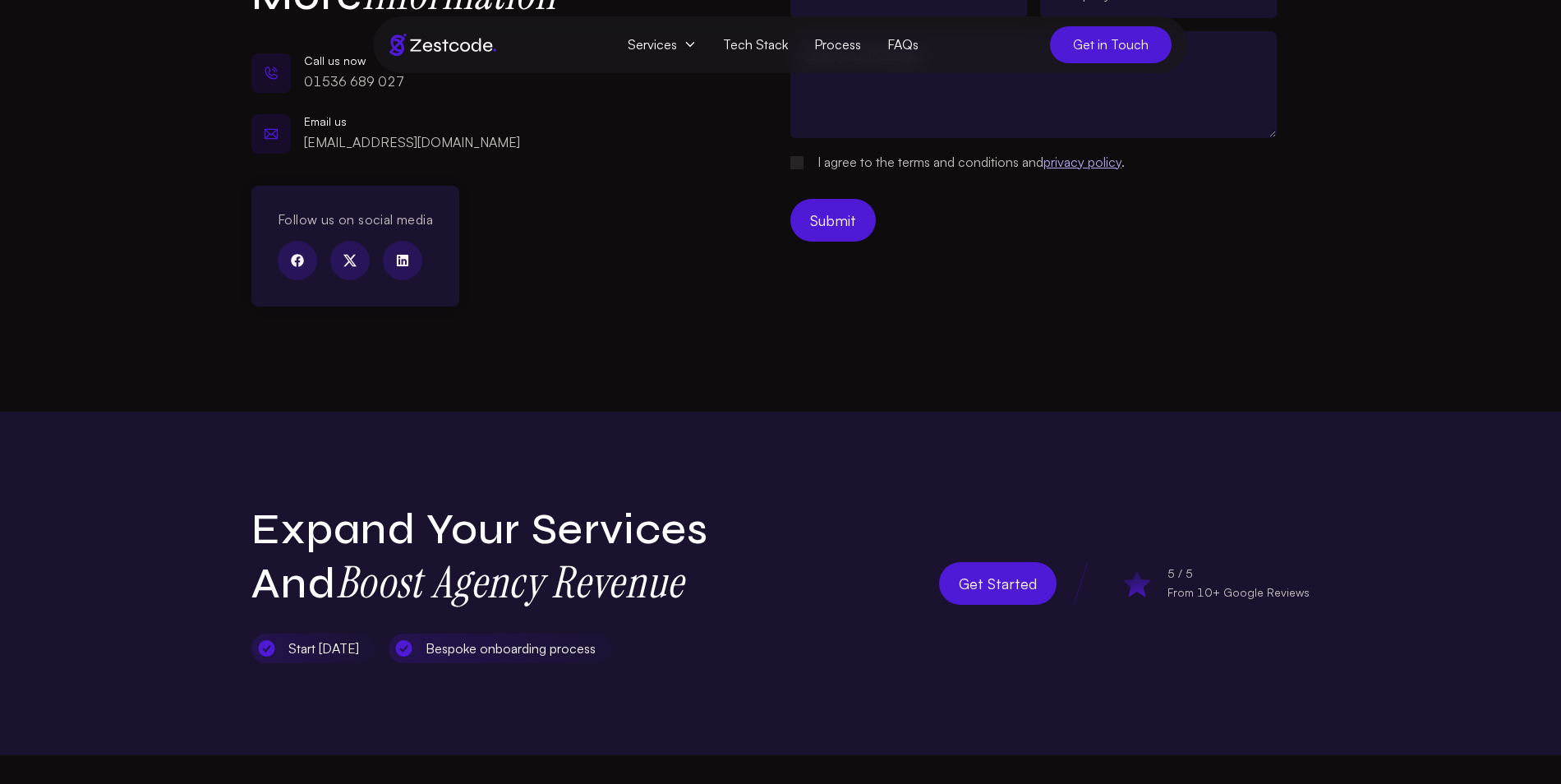
scroll to position [306, 0]
